Goal: Task Accomplishment & Management: Use online tool/utility

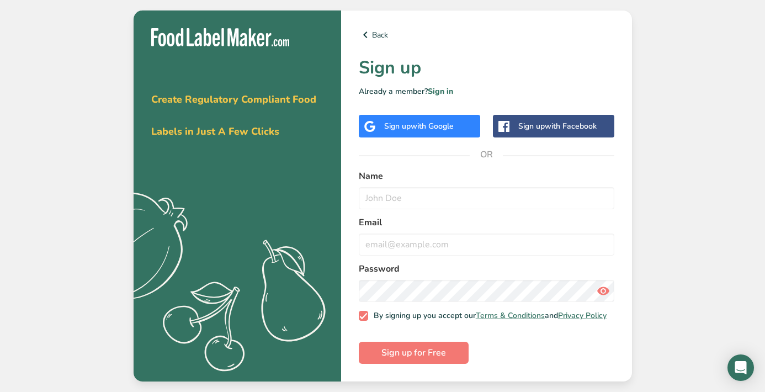
click at [431, 121] on span "with Google" at bounding box center [431, 126] width 43 height 10
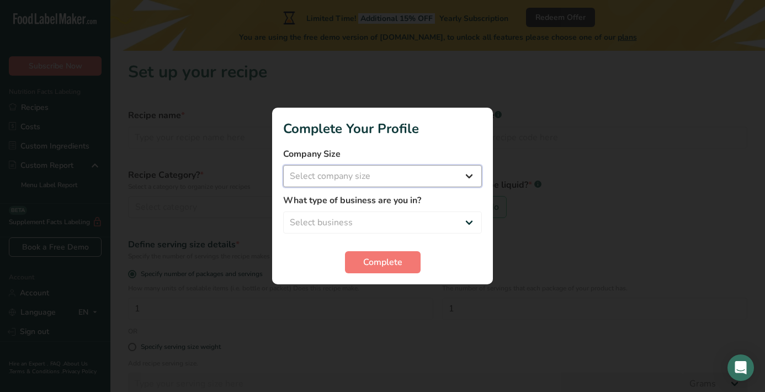
select select "1"
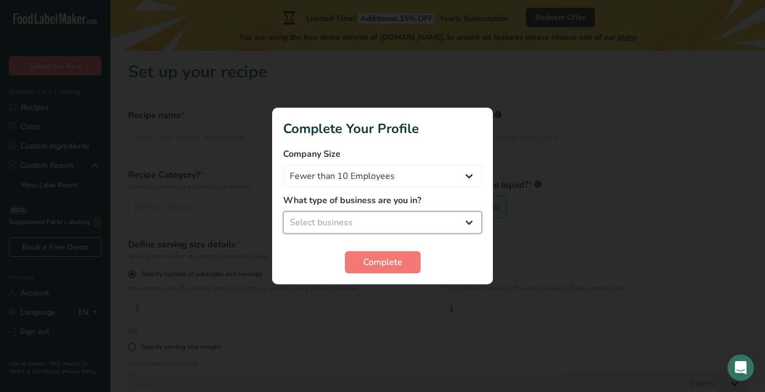
select select "6"
click at [368, 257] on span "Complete" at bounding box center [382, 261] width 39 height 13
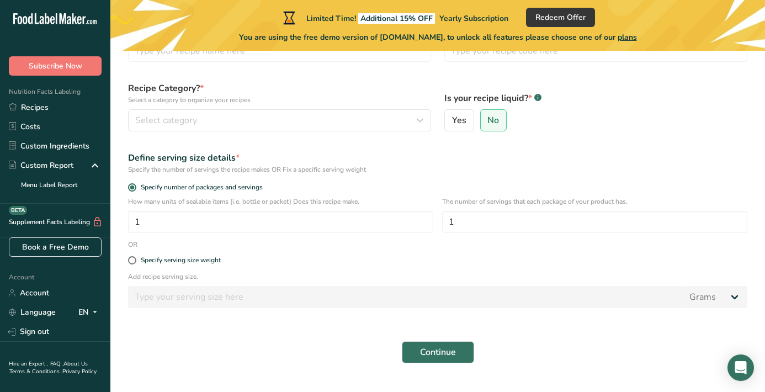
scroll to position [79, 0]
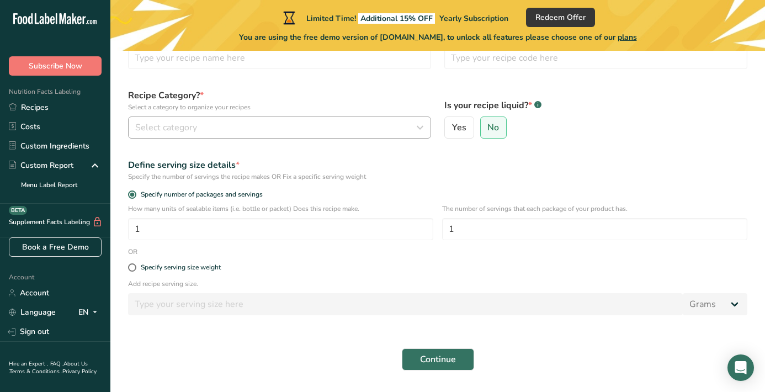
click at [158, 130] on span "Select category" at bounding box center [166, 127] width 62 height 13
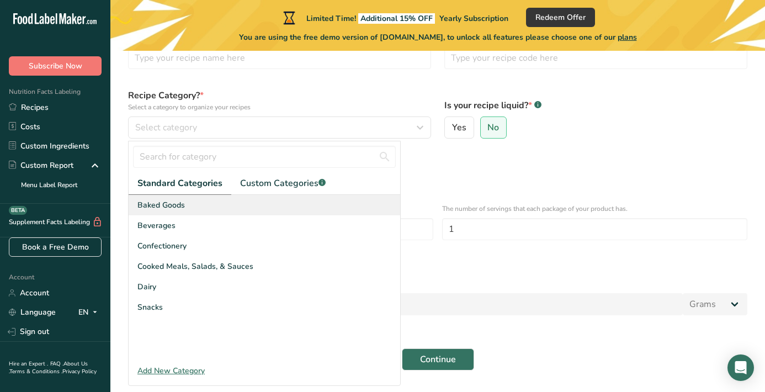
click at [162, 208] on span "Baked Goods" at bounding box center [160, 205] width 47 height 12
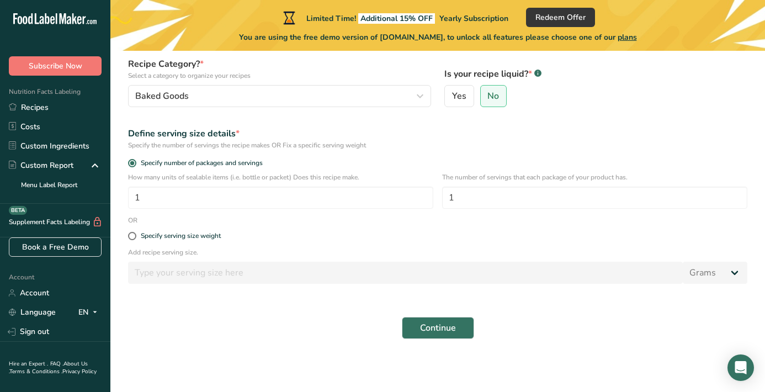
scroll to position [111, 0]
drag, startPoint x: 148, startPoint y: 198, endPoint x: 129, endPoint y: 196, distance: 19.4
click at [129, 197] on input "1" at bounding box center [280, 197] width 305 height 22
type input "1"
click at [476, 200] on input "1" at bounding box center [594, 197] width 305 height 22
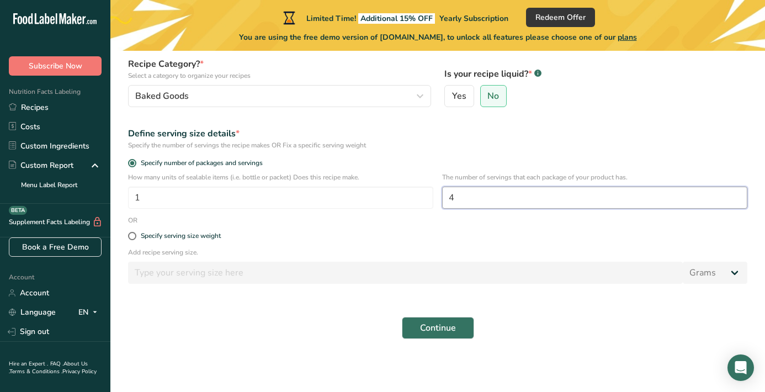
type input "4"
click at [439, 335] on button "Continue" at bounding box center [438, 328] width 72 height 22
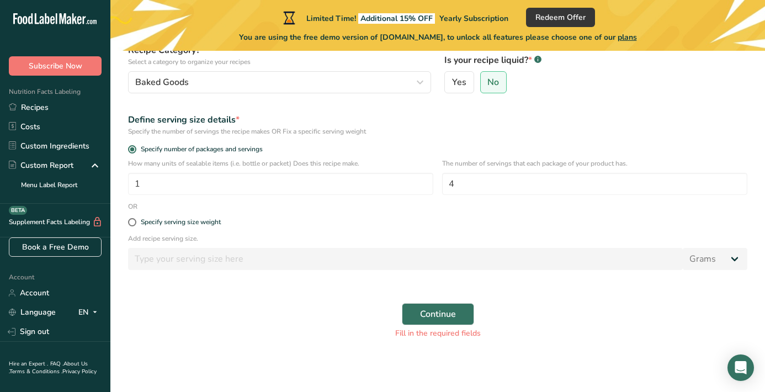
scroll to position [137, 0]
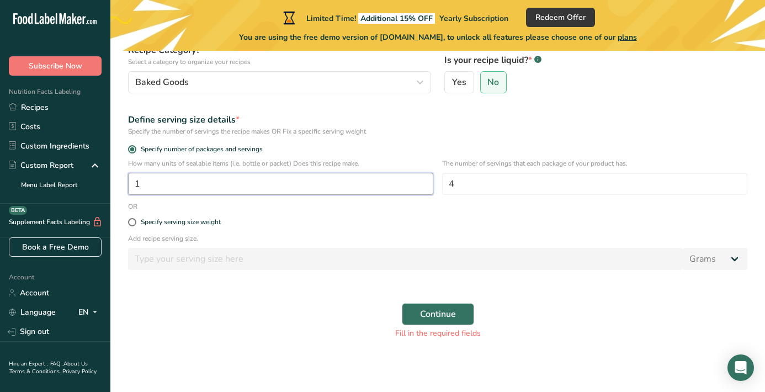
click at [251, 186] on input "1" at bounding box center [280, 184] width 305 height 22
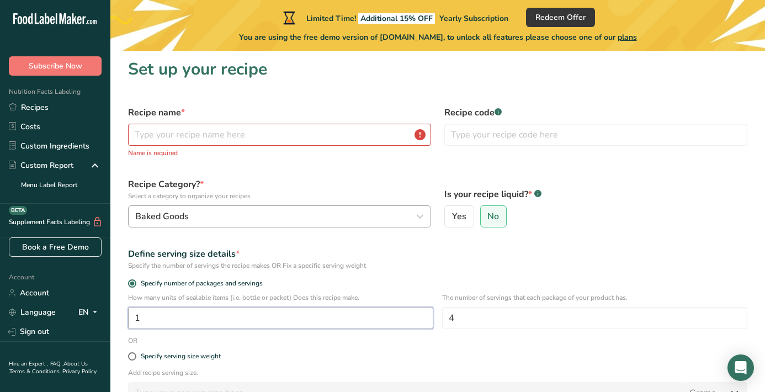
scroll to position [2, 0]
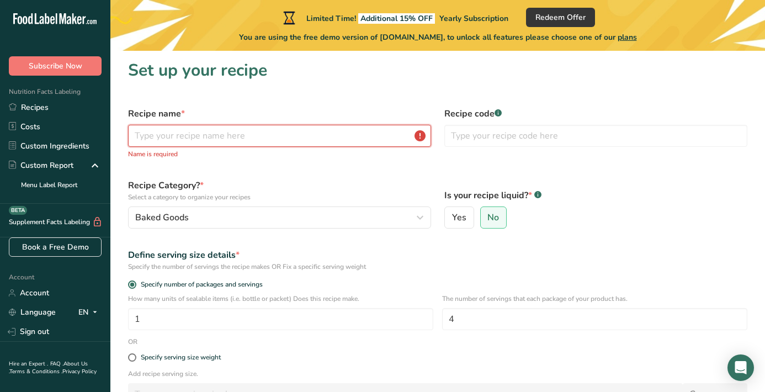
click at [256, 133] on input "text" at bounding box center [279, 136] width 303 height 22
paste input "Recipe: Simple Summer Crêpes à la Nutella"
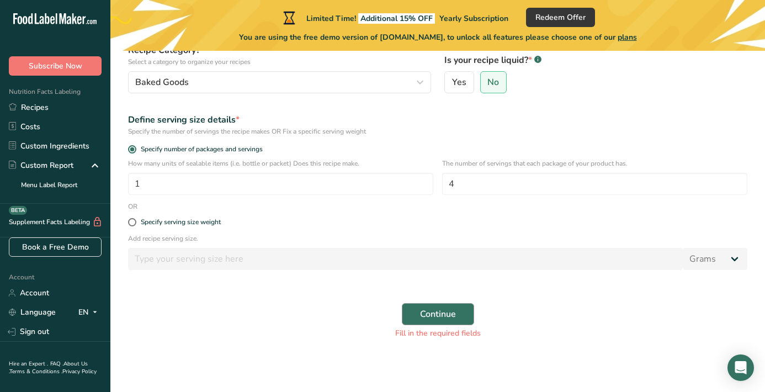
type input "Recipe: Simple Summer Crêpes à la Nutella"
click at [426, 316] on span "Continue" at bounding box center [438, 313] width 36 height 13
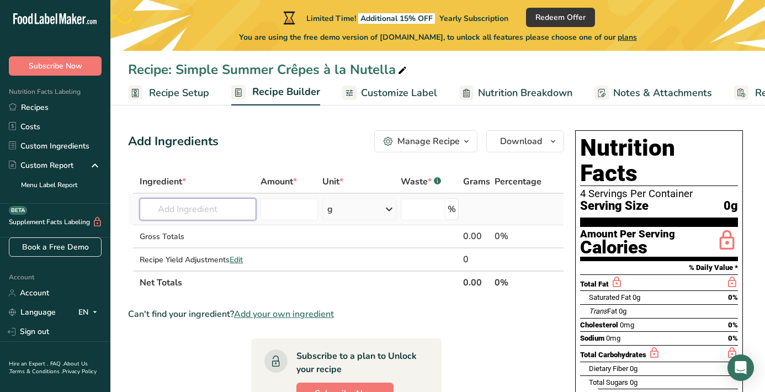
click at [217, 214] on input "text" at bounding box center [198, 209] width 116 height 22
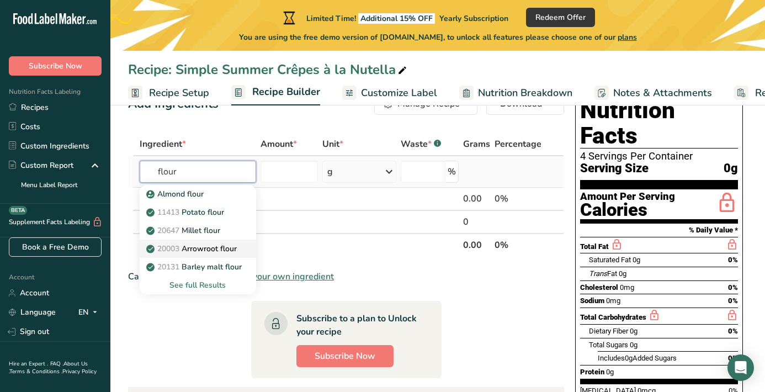
scroll to position [42, 0]
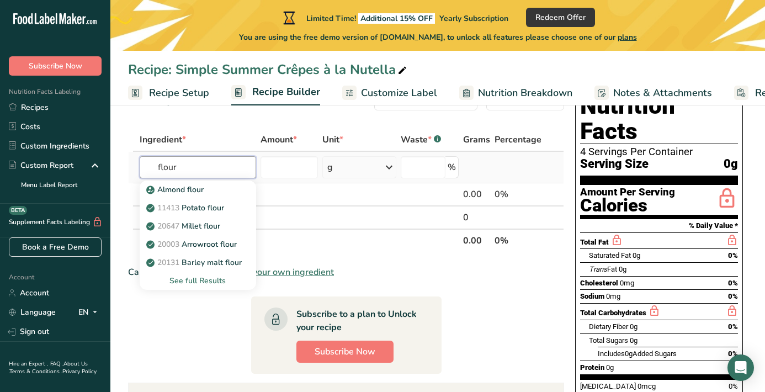
type input "flour"
click at [200, 275] on div "See full Results" at bounding box center [197, 281] width 99 height 12
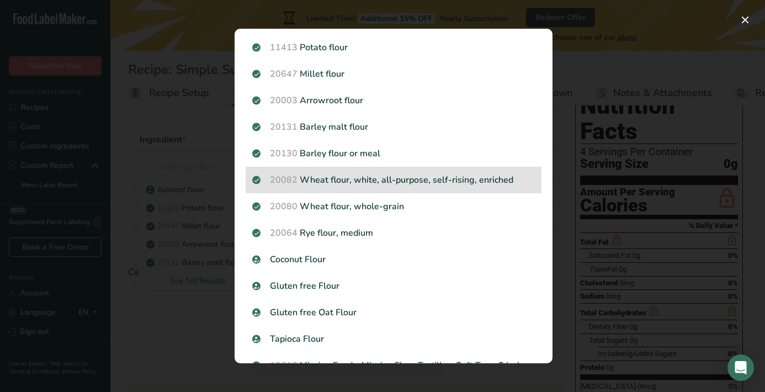
scroll to position [60, 0]
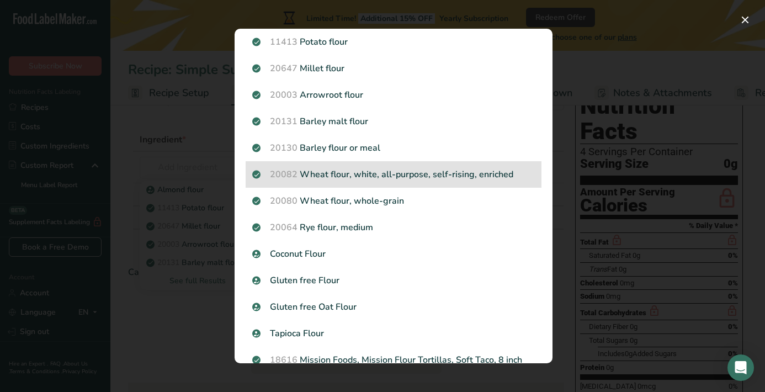
click at [334, 174] on p "20082 Wheat flour, white, all-purpose, self-rising, enriched" at bounding box center [393, 174] width 282 height 13
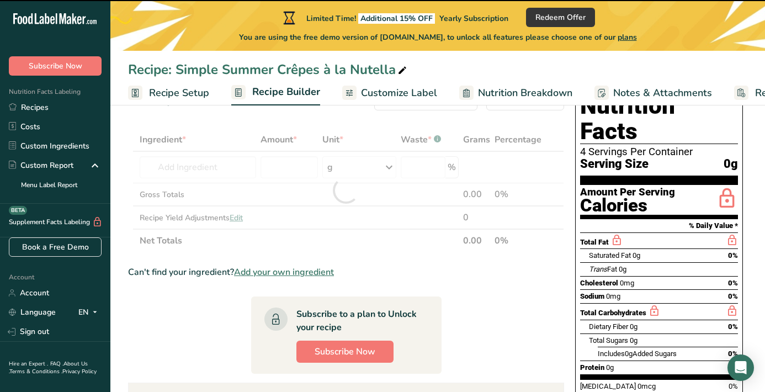
type input "0"
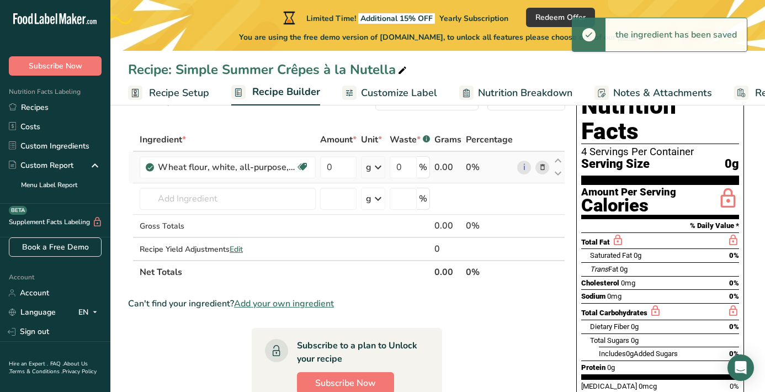
click at [379, 168] on icon at bounding box center [377, 167] width 13 height 20
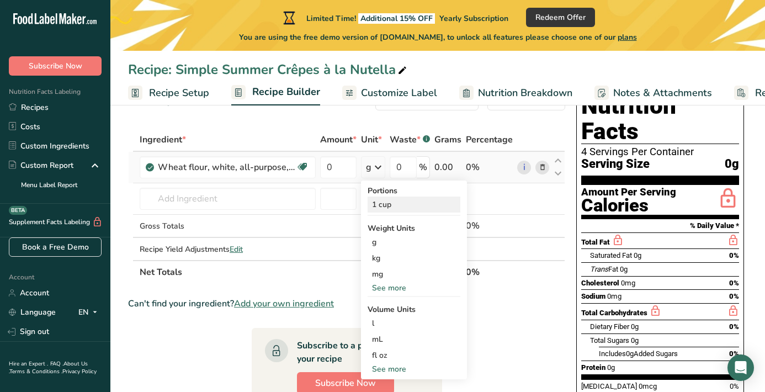
click at [382, 204] on div "1 cup" at bounding box center [413, 204] width 93 height 16
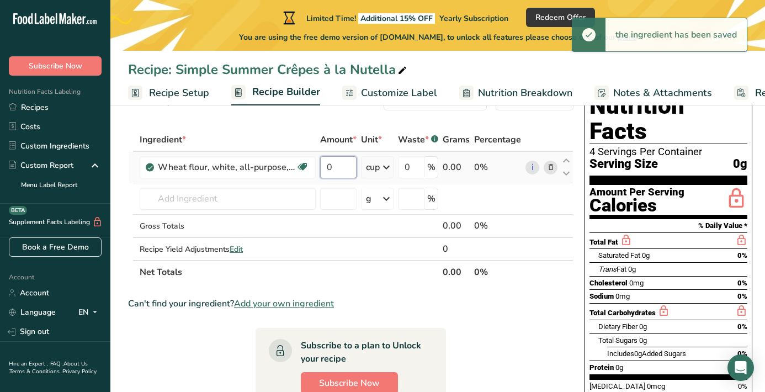
click at [338, 166] on input "0" at bounding box center [338, 167] width 36 height 22
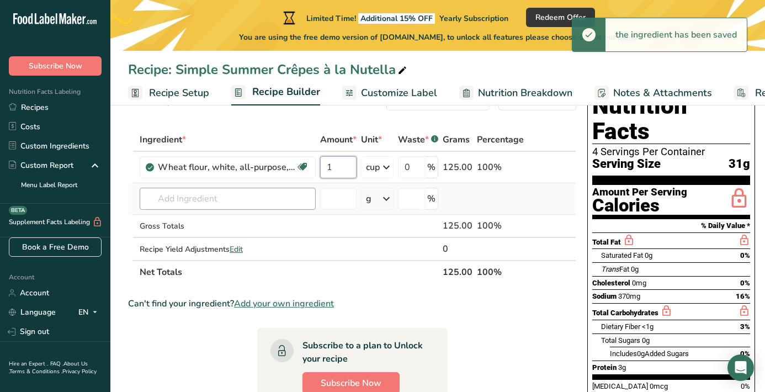
type input "1"
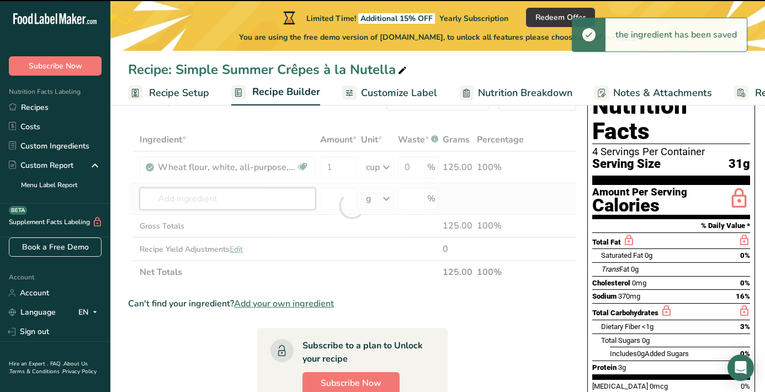
click at [239, 192] on div "Ingredient * Amount * Unit * Waste * .a-a{fill:#347362;}.b-a{fill:#fff;} Grams …" at bounding box center [352, 206] width 448 height 156
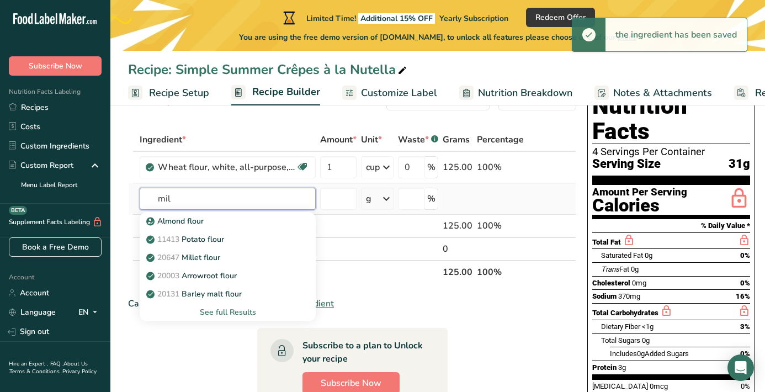
type input "milk"
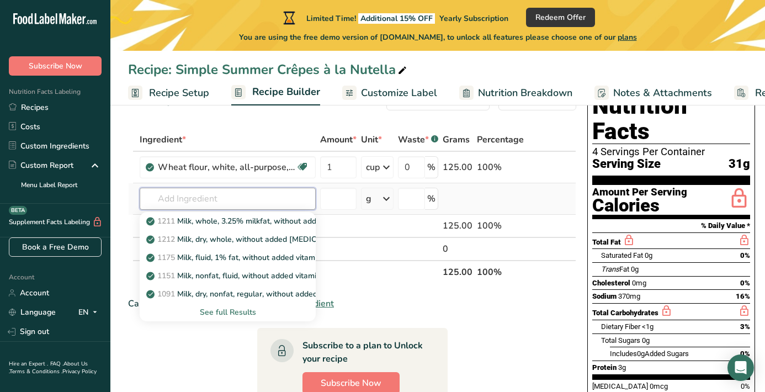
click at [287, 196] on input "text" at bounding box center [228, 199] width 176 height 22
click at [211, 274] on p "1151 Milk, nonfat, fluid, without added vitamin A and [MEDICAL_DATA] (fat free …" at bounding box center [310, 276] width 324 height 12
type input "Milk, nonfat, fluid, without added vitamin A and [MEDICAL_DATA] (fat free or sk…"
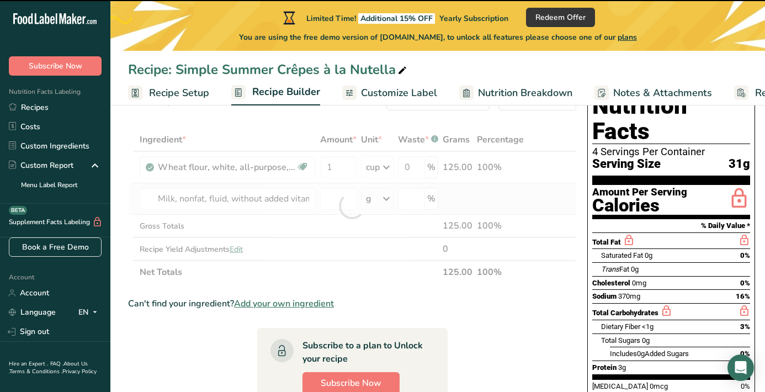
type input "0"
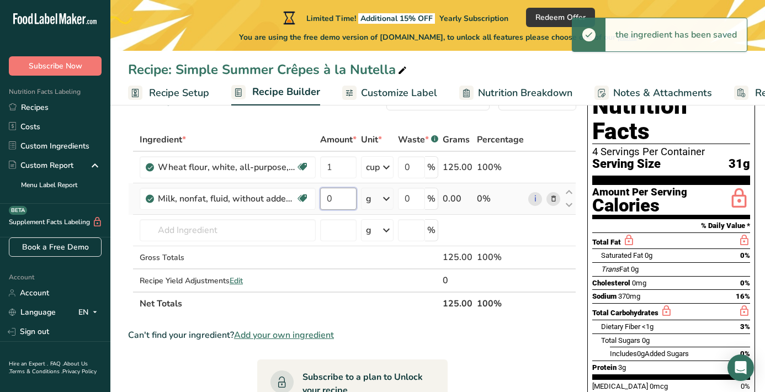
click at [335, 196] on input "0" at bounding box center [338, 199] width 36 height 22
type input "2"
click at [386, 196] on div "Ingredient * Amount * Unit * Waste * .a-a{fill:#347362;}.b-a{fill:#fff;} Grams …" at bounding box center [352, 221] width 448 height 187
click at [386, 196] on icon at bounding box center [386, 199] width 13 height 20
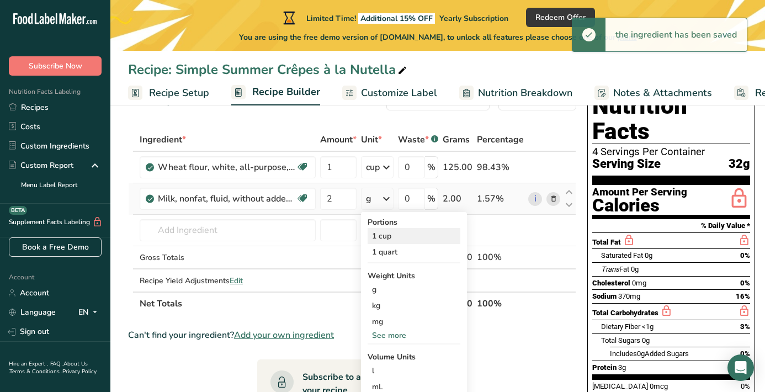
click at [388, 240] on div "1 cup" at bounding box center [413, 236] width 93 height 16
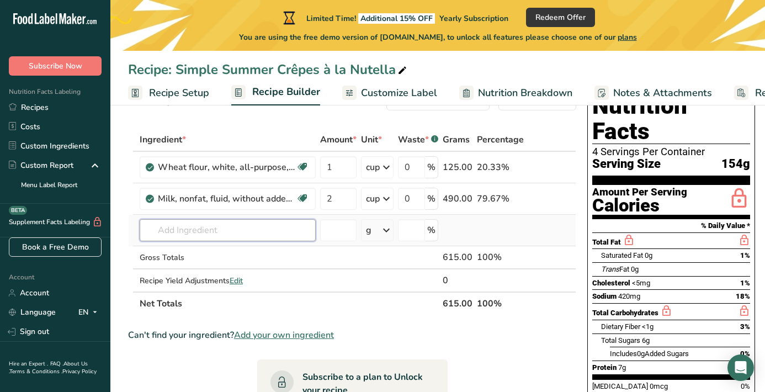
click at [270, 232] on input "text" at bounding box center [228, 230] width 176 height 22
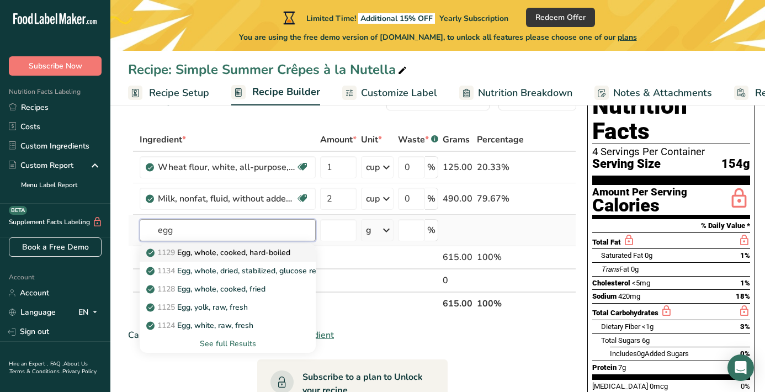
type input "egg"
click at [228, 252] on p "1129 Egg, whole, cooked, hard-boiled" at bounding box center [219, 253] width 142 height 12
type input "Egg, whole, cooked, hard-boiled"
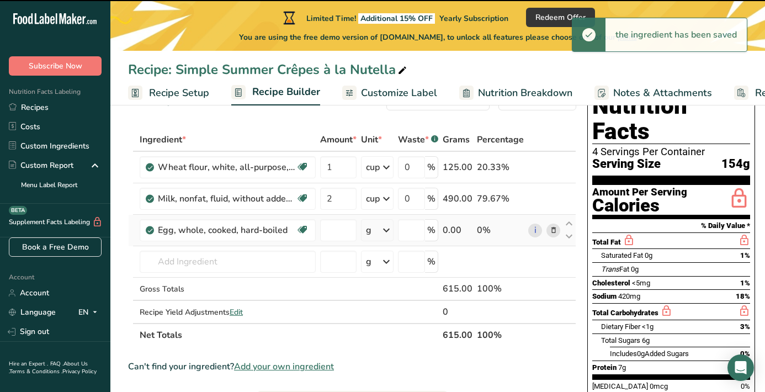
type input "0"
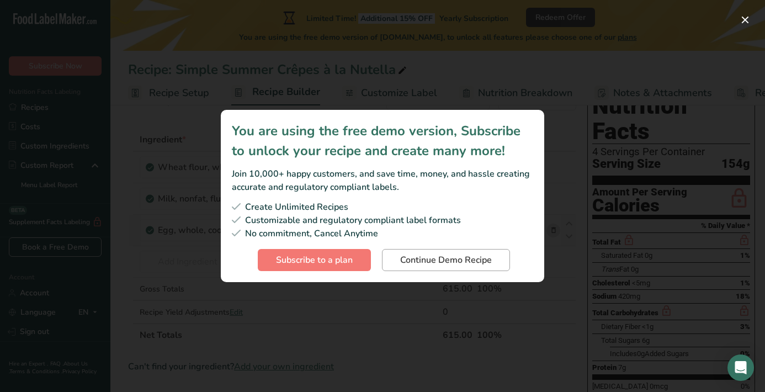
click at [408, 258] on span "Continue Demo Recipe" at bounding box center [446, 259] width 92 height 13
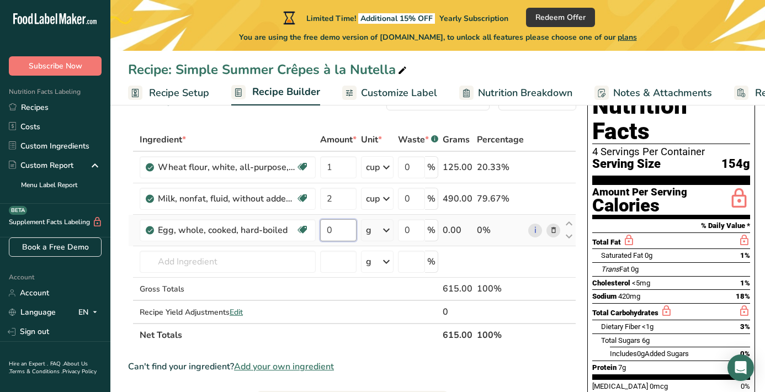
click at [334, 233] on input "0" at bounding box center [338, 230] width 36 height 22
type input "3"
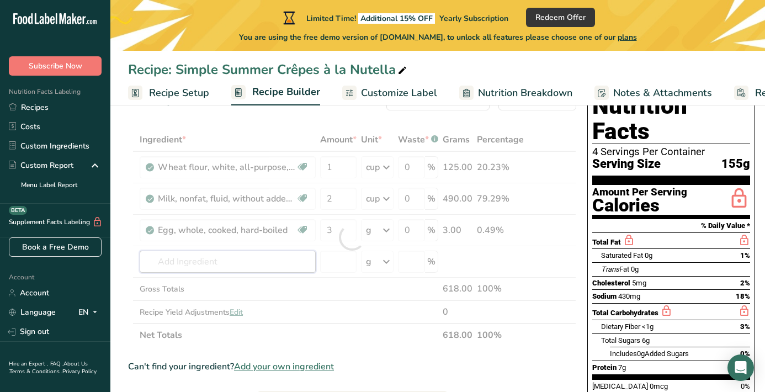
click at [174, 260] on div "Ingredient * Amount * Unit * Waste * .a-a{fill:#347362;}.b-a{fill:#fff;} Grams …" at bounding box center [352, 237] width 448 height 218
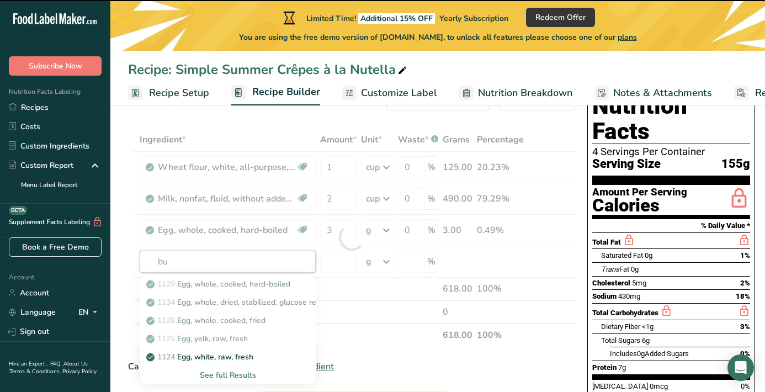
type input "but"
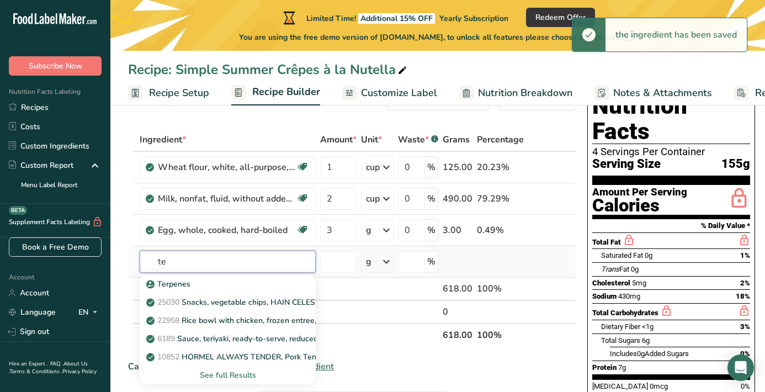
type input "t"
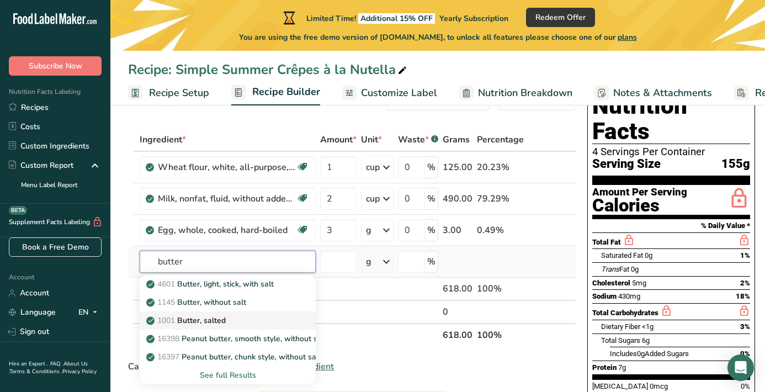
type input "butter"
click at [215, 320] on p "1001 Butter, salted" at bounding box center [186, 320] width 77 height 12
type input "Butter, salted"
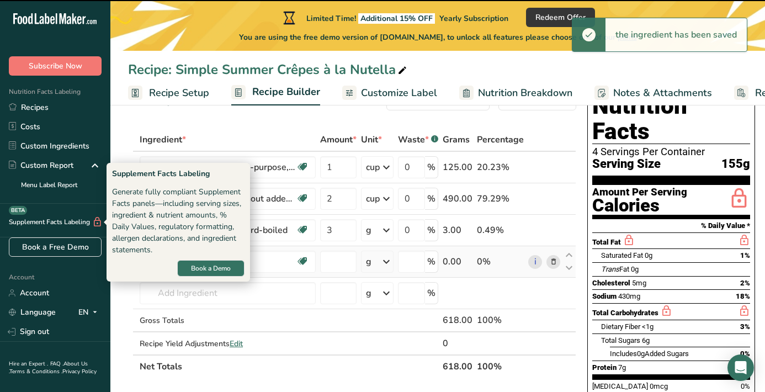
type input "0"
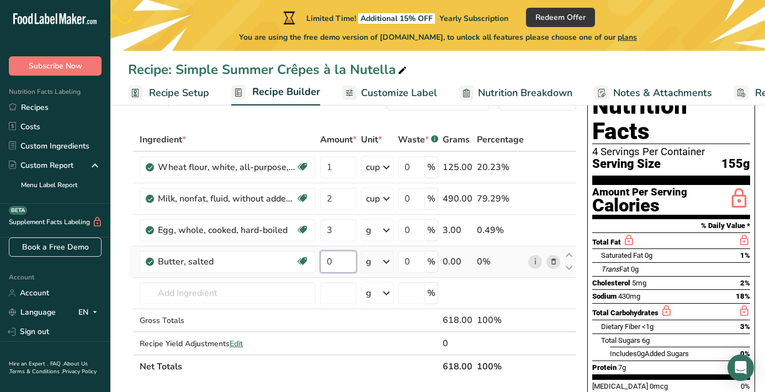
click at [351, 259] on input "0" at bounding box center [338, 261] width 36 height 22
type input "1"
click at [378, 262] on div "Ingredient * Amount * Unit * Waste * .a-a{fill:#347362;}.b-a{fill:#fff;} Grams …" at bounding box center [352, 253] width 448 height 250
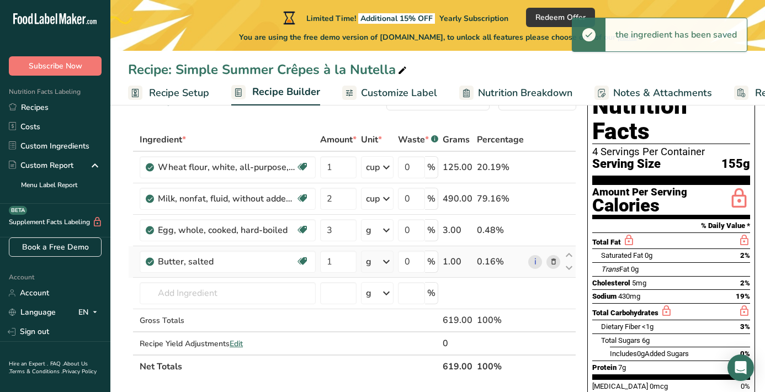
click at [388, 263] on icon at bounding box center [386, 262] width 13 height 20
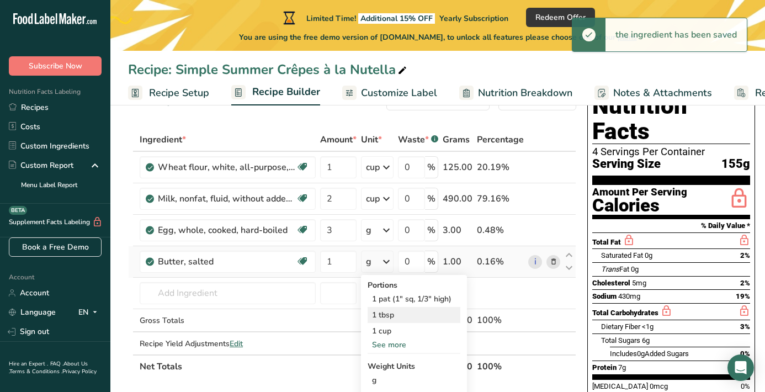
click at [384, 322] on div "1 tbsp" at bounding box center [413, 315] width 93 height 16
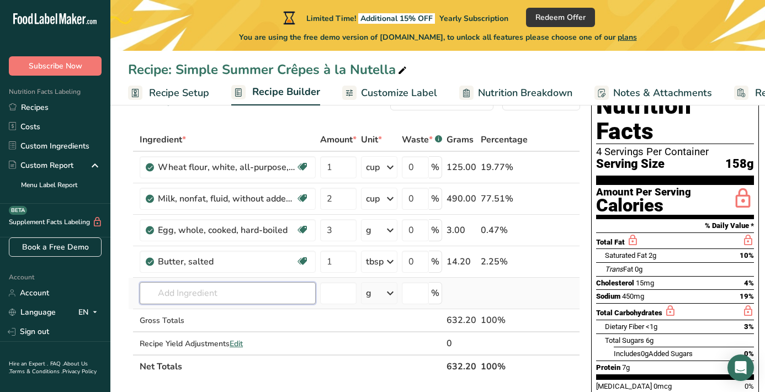
click at [210, 291] on input "text" at bounding box center [228, 293] width 176 height 22
type input "nutella"
click at [169, 249] on p "Nutella" at bounding box center [165, 255] width 35 height 12
type input "Nutella"
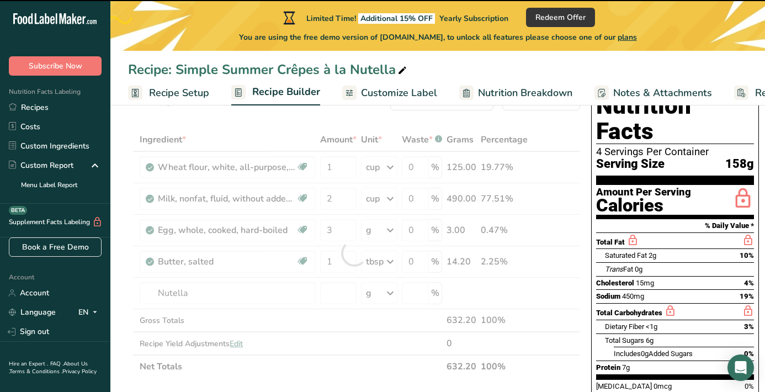
type input "0"
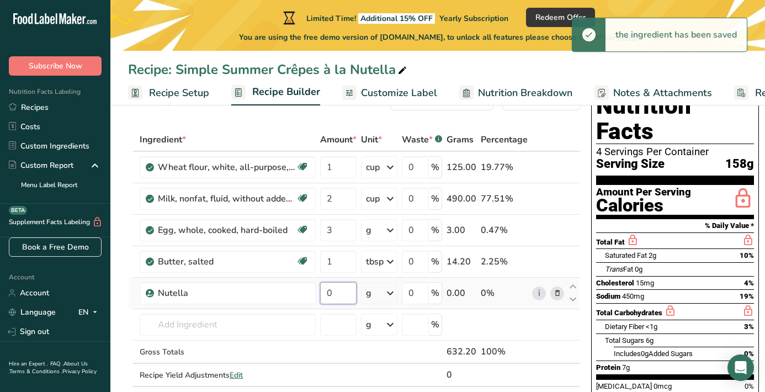
click at [350, 290] on input "0" at bounding box center [338, 293] width 36 height 22
click at [369, 296] on div "Ingredient * Amount * Unit * Waste * .a-a{fill:#347362;}.b-a{fill:#fff;} Grams …" at bounding box center [354, 268] width 452 height 281
click at [389, 290] on icon at bounding box center [389, 293] width 13 height 20
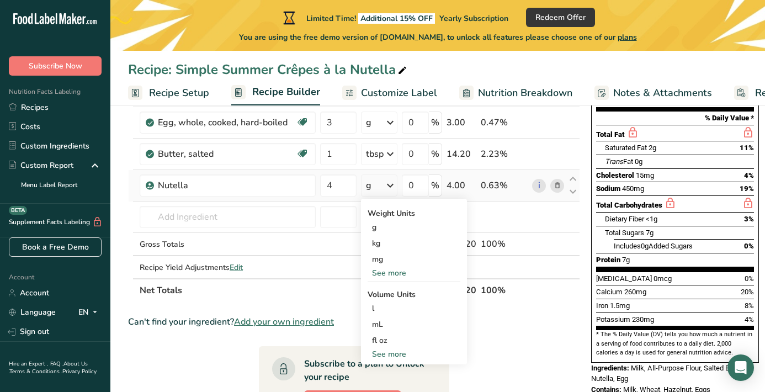
scroll to position [148, 0]
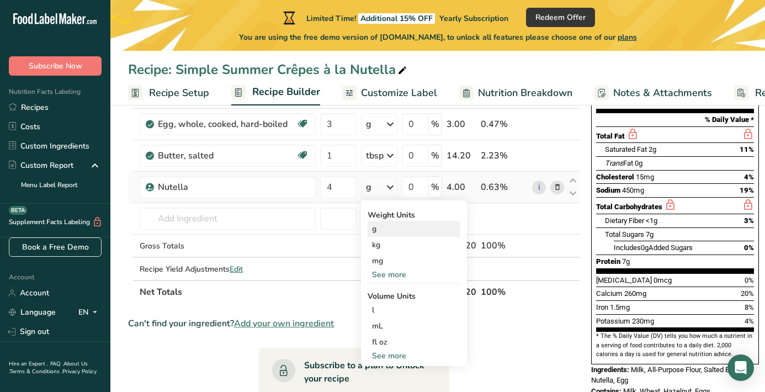
click at [386, 228] on div "g" at bounding box center [413, 229] width 93 height 16
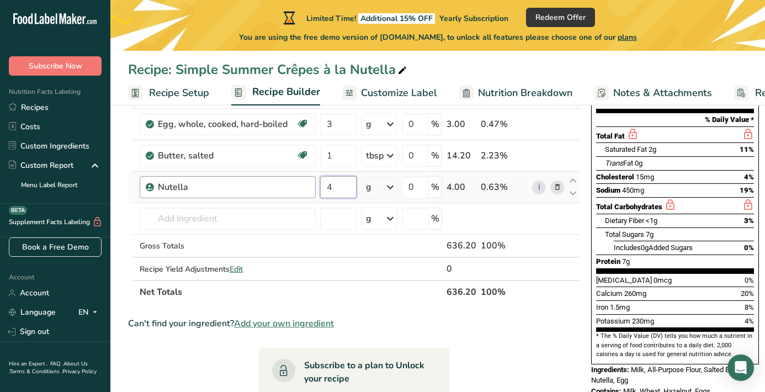
drag, startPoint x: 340, startPoint y: 188, endPoint x: 314, endPoint y: 188, distance: 26.5
click at [314, 188] on tr "Nutella 4 g Weight Units g kg mg See more Volume Units l Volume units require a…" at bounding box center [354, 187] width 451 height 31
type input "76"
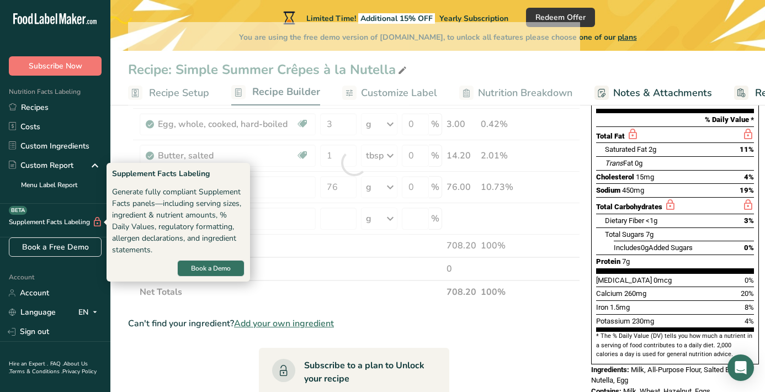
click at [2, 222] on div "Supplement Facts Labeling BETA" at bounding box center [51, 222] width 103 height 12
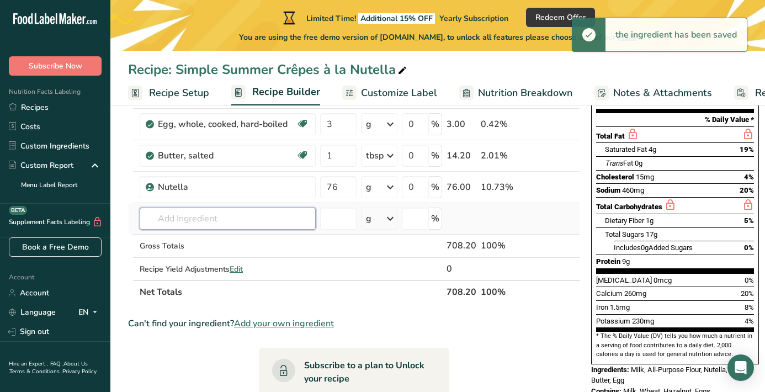
click at [228, 220] on input "text" at bounding box center [228, 218] width 176 height 22
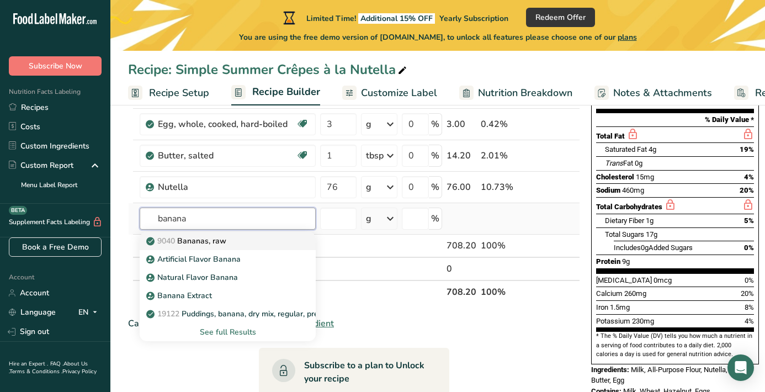
type input "banana"
click at [247, 239] on div "9040 [GEOGRAPHIC_DATA], raw" at bounding box center [218, 241] width 141 height 12
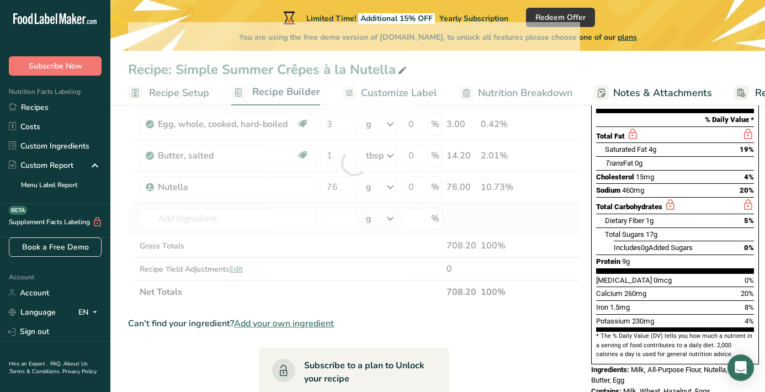
type input "Bananas, raw"
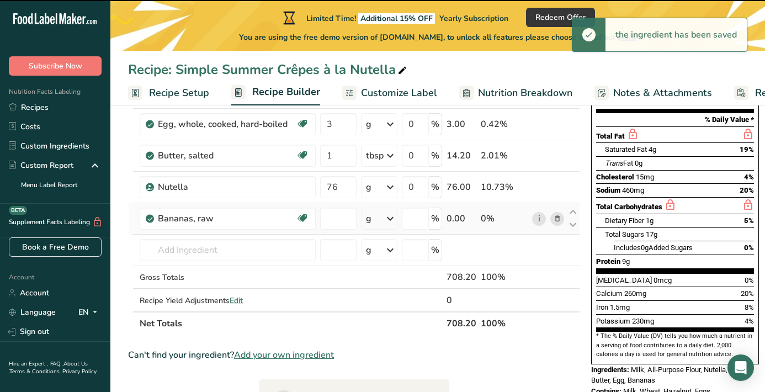
type input "0"
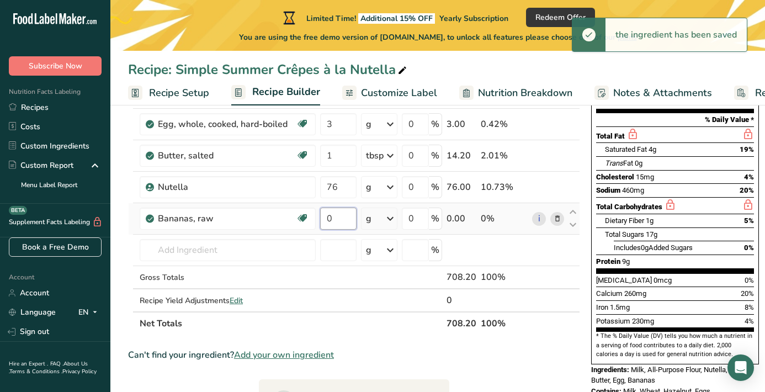
click at [333, 217] on input "0" at bounding box center [338, 218] width 36 height 22
click at [367, 220] on div "Ingredient * Amount * Unit * Waste * .a-a{fill:#347362;}.b-a{fill:#fff;} Grams …" at bounding box center [354, 178] width 452 height 313
click at [387, 216] on icon at bounding box center [389, 219] width 13 height 20
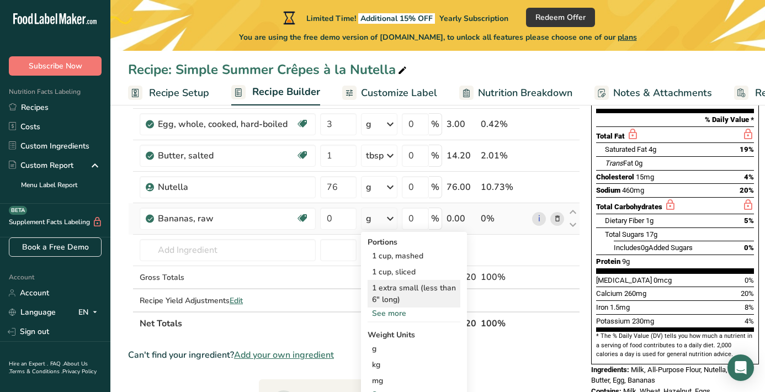
click at [391, 289] on div "1 extra small (less than 6" long)" at bounding box center [413, 294] width 93 height 28
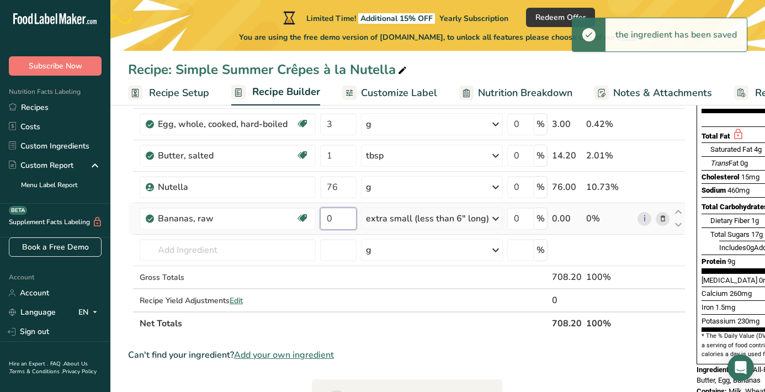
click at [338, 217] on input "0" at bounding box center [338, 218] width 36 height 22
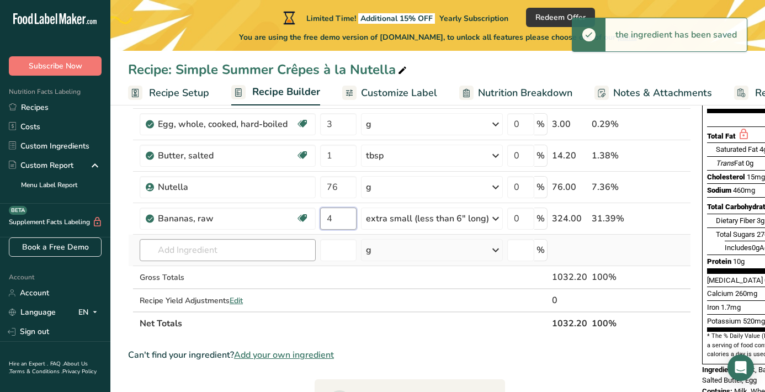
type input "4"
click at [276, 247] on div "Ingredient * Amount * Unit * Waste * .a-a{fill:#347362;}.b-a{fill:#fff;} Grams …" at bounding box center [409, 178] width 563 height 313
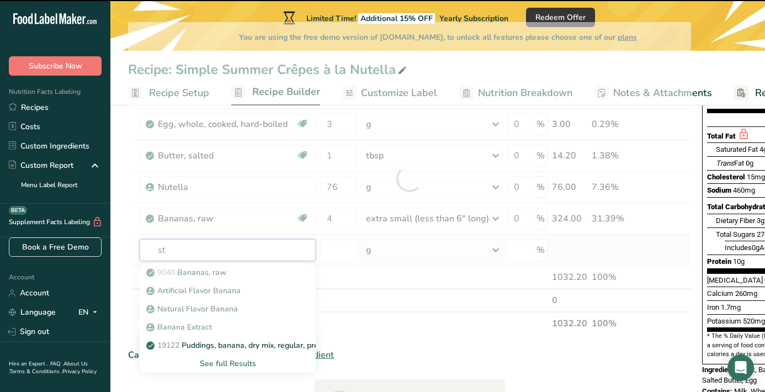
type input "str"
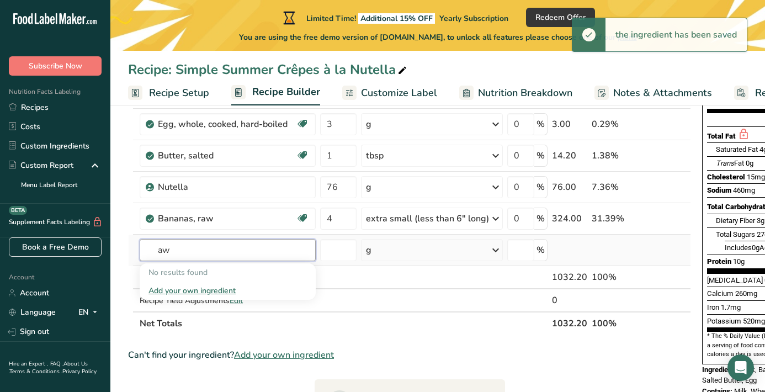
type input "a"
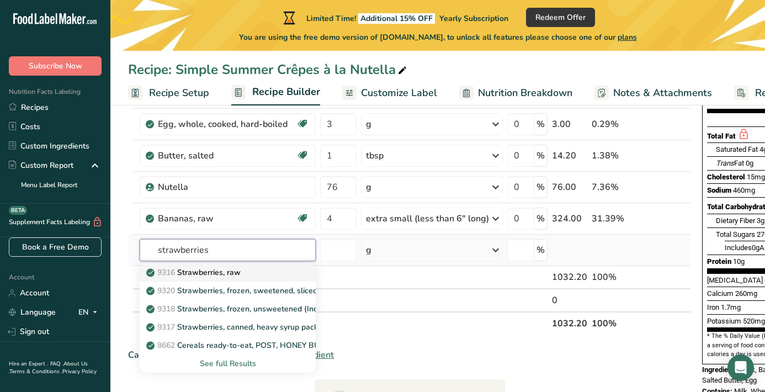
type input "strawberries"
click at [255, 272] on div "9316 Strawberries, raw" at bounding box center [218, 272] width 141 height 12
type input "Strawberries, raw"
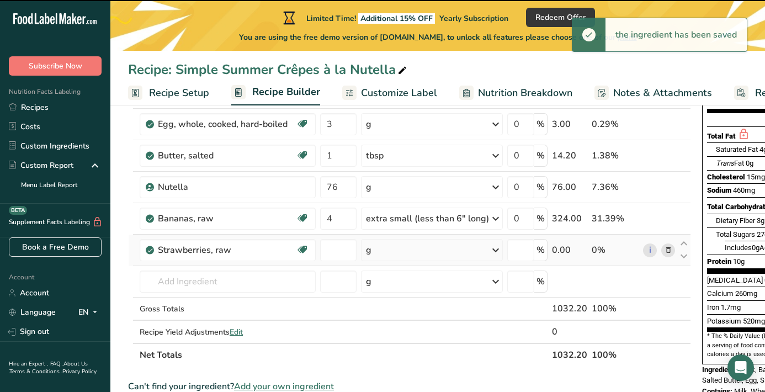
type input "0"
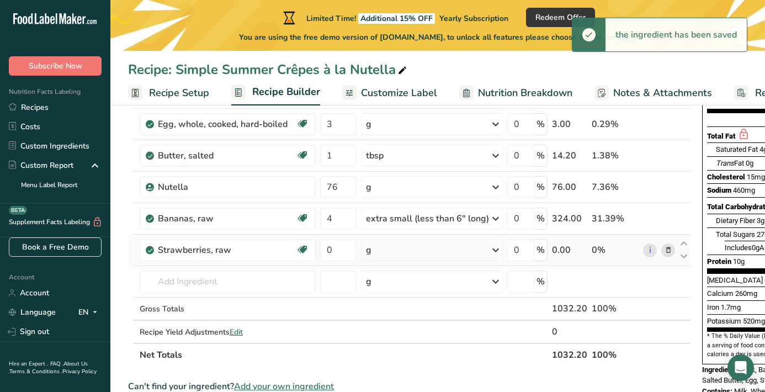
click at [378, 249] on div "g" at bounding box center [432, 250] width 142 height 22
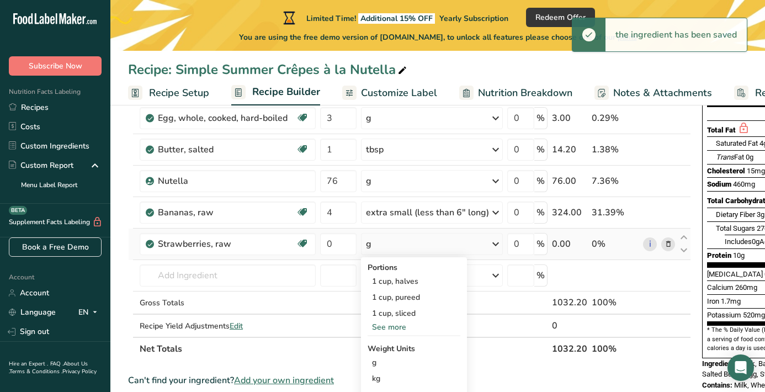
click at [389, 328] on div "See more" at bounding box center [413, 327] width 93 height 12
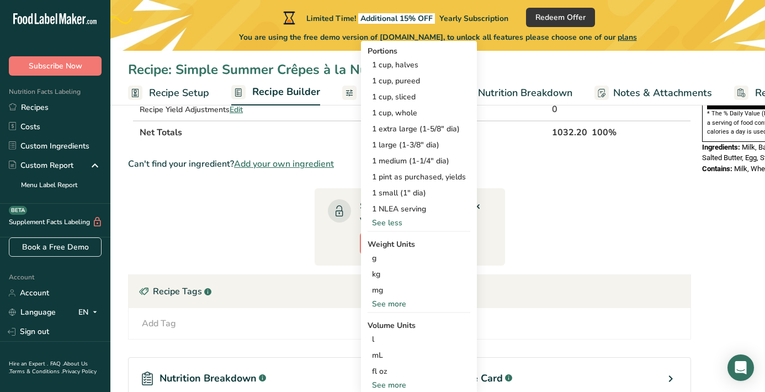
scroll to position [371, 0]
click at [270, 246] on section "Ingredient * Amount * Unit * Waste * .a-a{fill:#347362;}.b-a{fill:#fff;} Grams …" at bounding box center [409, 164] width 563 height 731
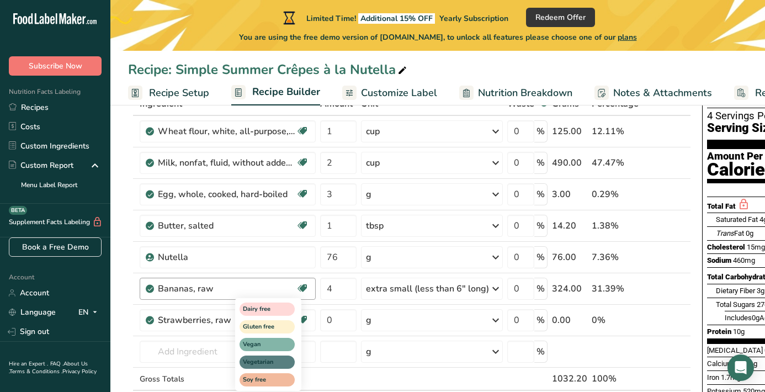
scroll to position [101, 0]
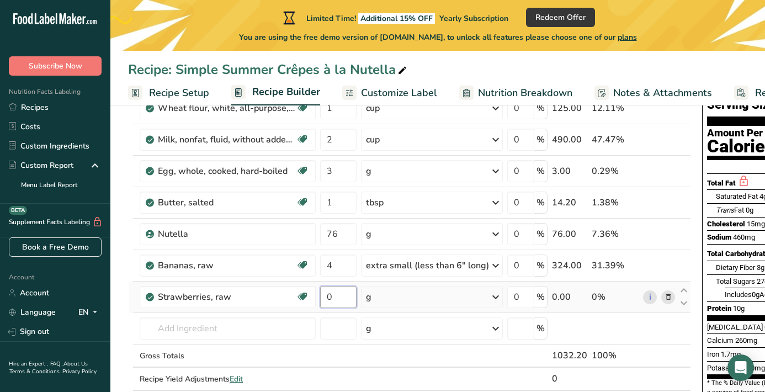
click at [343, 296] on input "0" at bounding box center [338, 297] width 36 height 22
type input "188"
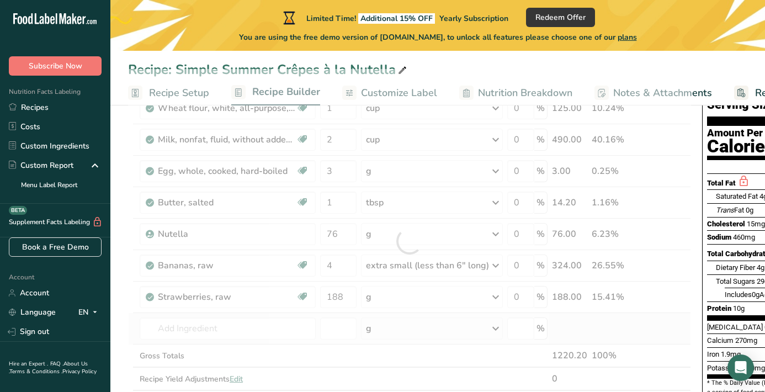
click at [378, 342] on div "Ingredient * Amount * Unit * Waste * .a-a{fill:#347362;}.b-a{fill:#fff;} Grams …" at bounding box center [409, 241] width 563 height 344
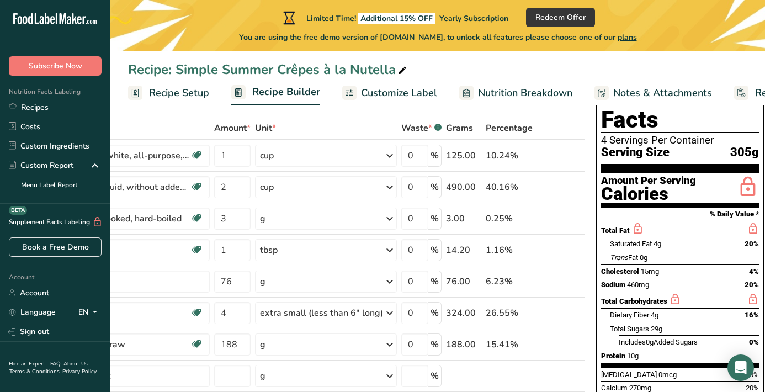
scroll to position [53, 0]
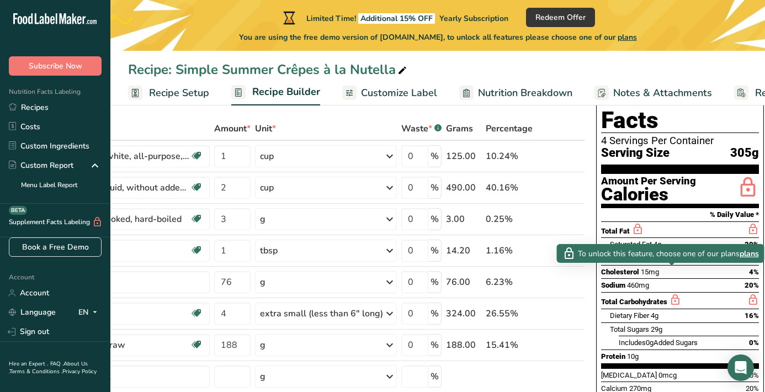
click at [670, 293] on icon at bounding box center [675, 300] width 12 height 14
